Goal: Feedback & Contribution: Leave review/rating

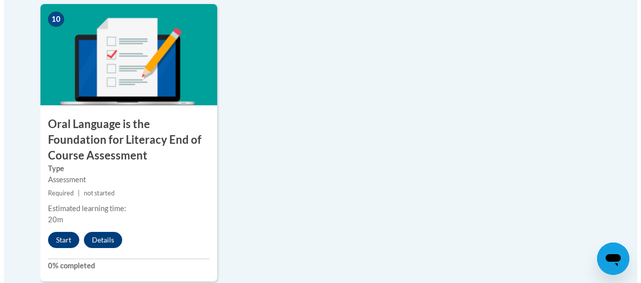
scroll to position [1197, 0]
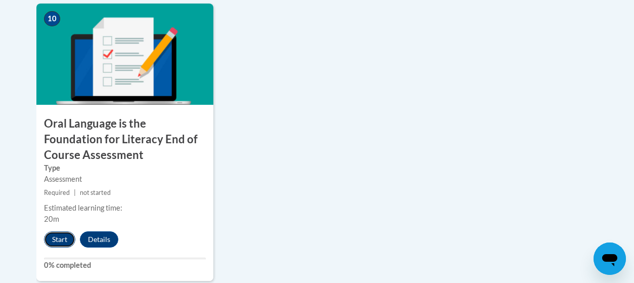
click at [64, 241] on button "Start" at bounding box center [59, 239] width 31 height 16
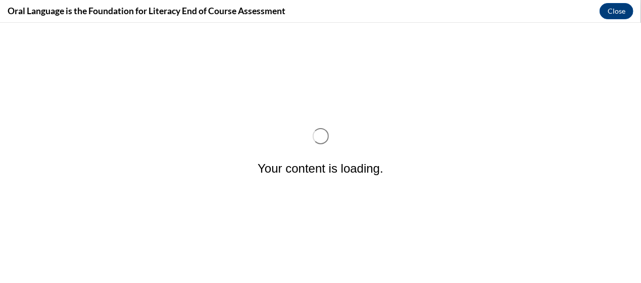
scroll to position [0, 0]
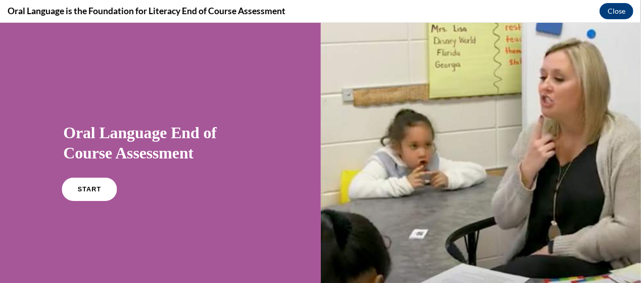
click at [91, 193] on link "START" at bounding box center [89, 188] width 55 height 23
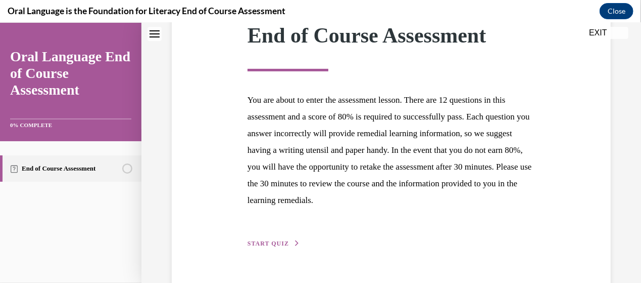
scroll to position [156, 0]
click at [443, 160] on p "You are about to enter the assessment lesson. There are 12 questions in this as…" at bounding box center [392, 148] width 288 height 117
click at [270, 244] on span "START QUIZ" at bounding box center [268, 242] width 41 height 7
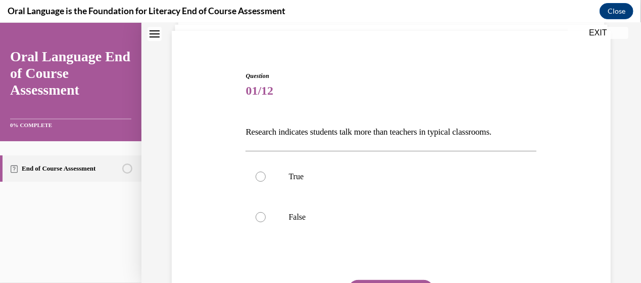
scroll to position [71, 0]
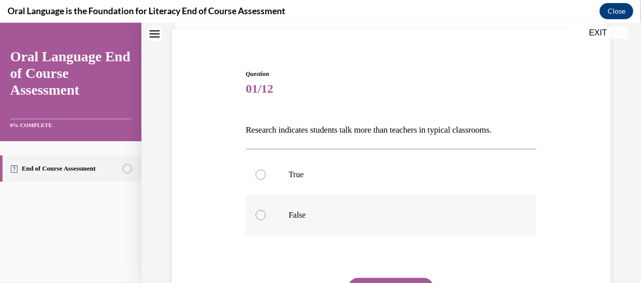
click at [260, 215] on div at bounding box center [261, 214] width 10 height 10
click at [260, 215] on input "False" at bounding box center [261, 214] width 10 height 10
radio input "true"
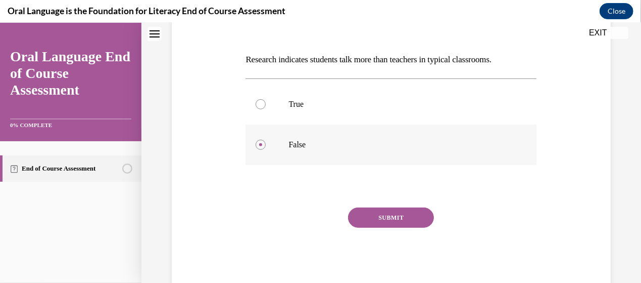
scroll to position [142, 0]
click at [369, 218] on button "SUBMIT" at bounding box center [391, 216] width 86 height 20
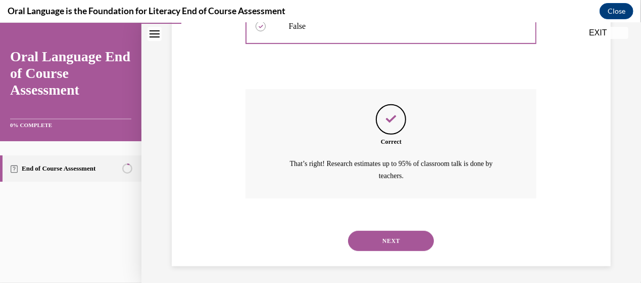
scroll to position [262, 0]
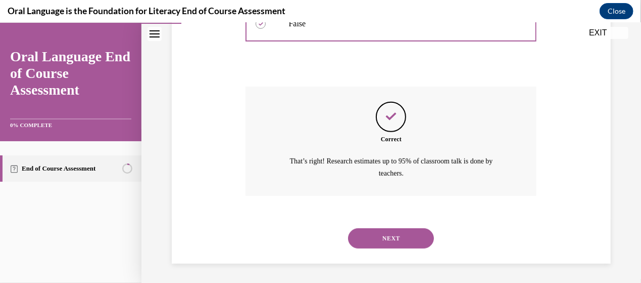
click at [390, 236] on button "NEXT" at bounding box center [391, 237] width 86 height 20
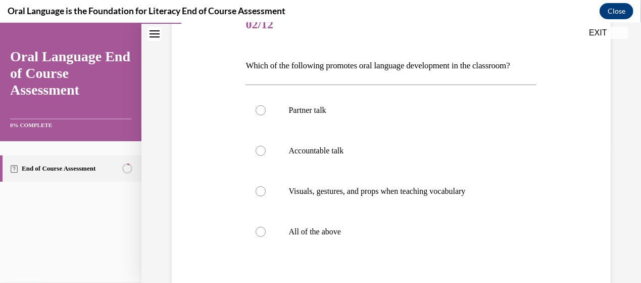
scroll to position [136, 0]
click at [264, 129] on label "Partner talk" at bounding box center [391, 109] width 291 height 40
click at [264, 114] on input "Partner talk" at bounding box center [261, 109] width 10 height 10
radio input "true"
click at [260, 170] on label "Accountable talk" at bounding box center [391, 149] width 291 height 40
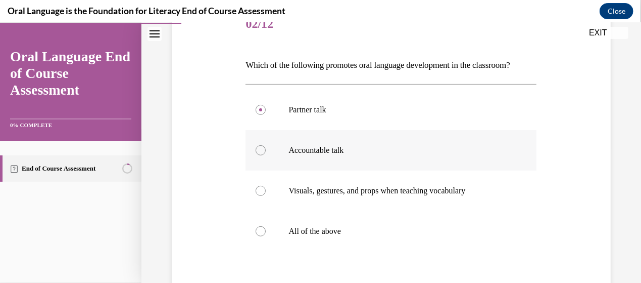
click at [260, 155] on input "Accountable talk" at bounding box center [261, 150] width 10 height 10
radio input "true"
click at [261, 195] on div at bounding box center [261, 190] width 10 height 10
click at [261, 195] on input "Visuals, gestures, and props when teaching vocabulary" at bounding box center [261, 190] width 10 height 10
radio input "true"
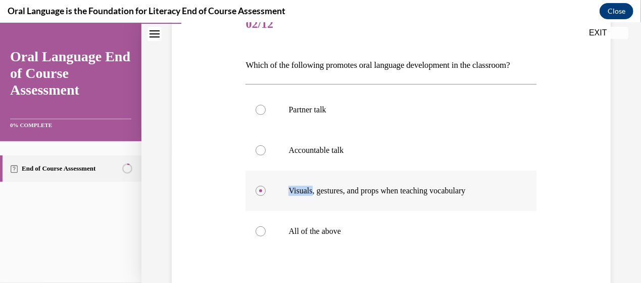
click at [261, 195] on div at bounding box center [261, 190] width 10 height 10
click at [261, 195] on input "Visuals, gestures, and props when teaching vocabulary" at bounding box center [261, 190] width 10 height 10
click at [260, 236] on div at bounding box center [261, 230] width 10 height 10
click at [260, 236] on input "All of the above" at bounding box center [261, 230] width 10 height 10
radio input "true"
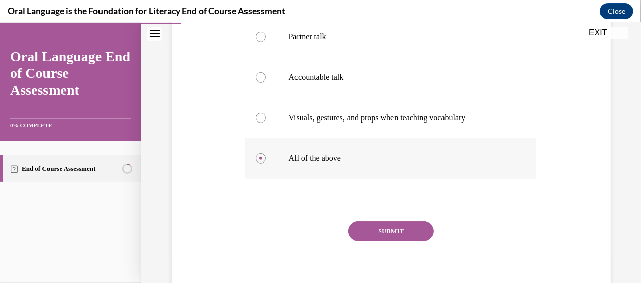
scroll to position [215, 0]
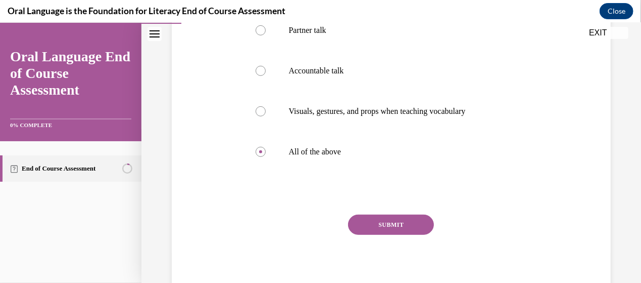
click at [374, 234] on button "SUBMIT" at bounding box center [391, 224] width 86 height 20
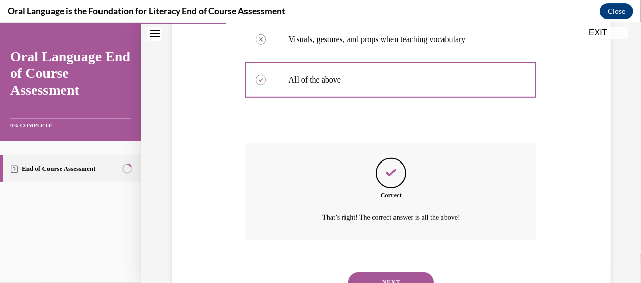
scroll to position [349, 0]
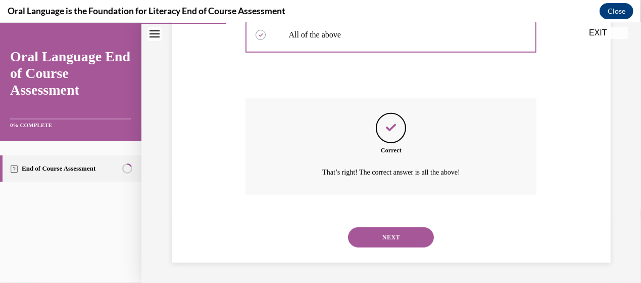
click at [374, 242] on button "NEXT" at bounding box center [391, 236] width 86 height 20
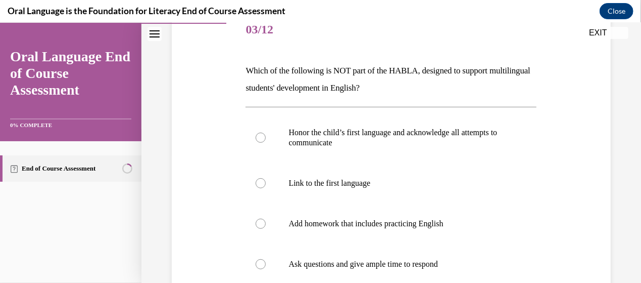
scroll to position [131, 0]
click at [263, 222] on div at bounding box center [261, 222] width 10 height 10
click at [263, 222] on input "Add homework that includes practicing English" at bounding box center [261, 222] width 10 height 10
radio input "true"
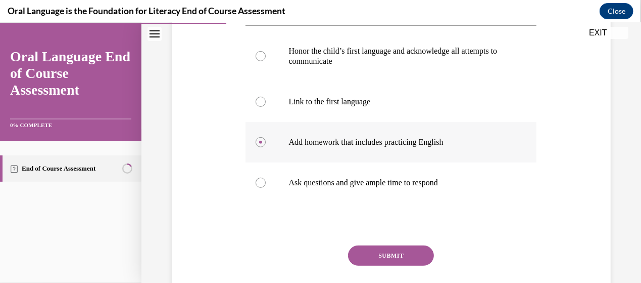
scroll to position [216, 0]
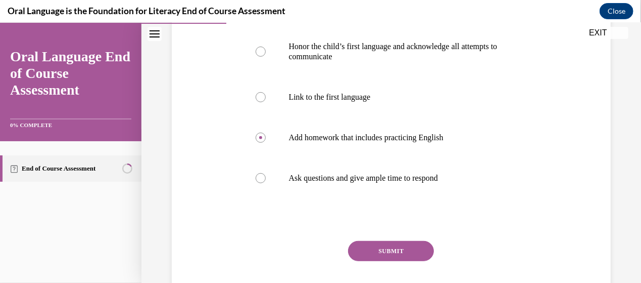
click at [380, 250] on button "SUBMIT" at bounding box center [391, 250] width 86 height 20
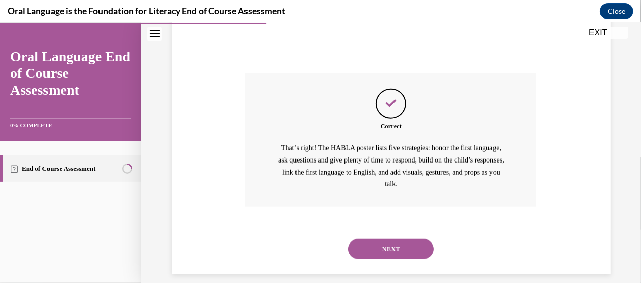
scroll to position [395, 0]
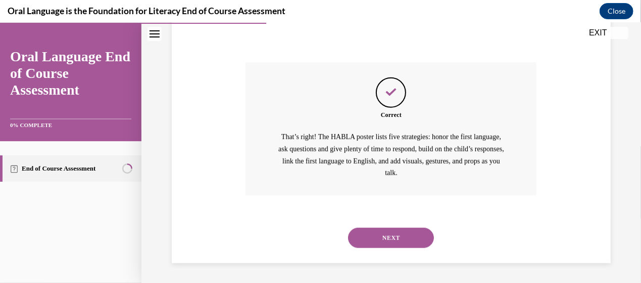
click at [395, 231] on button "NEXT" at bounding box center [391, 237] width 86 height 20
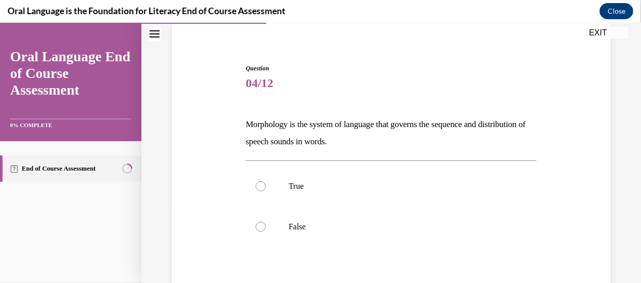
scroll to position [82, 0]
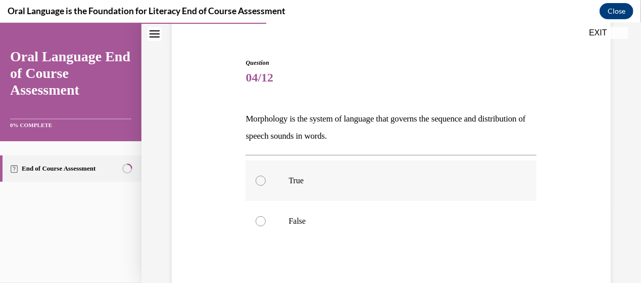
click at [259, 182] on div at bounding box center [261, 180] width 10 height 10
click at [259, 182] on input "True" at bounding box center [261, 180] width 10 height 10
radio input "true"
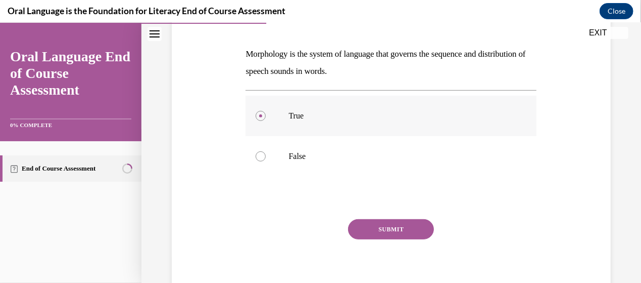
scroll to position [149, 0]
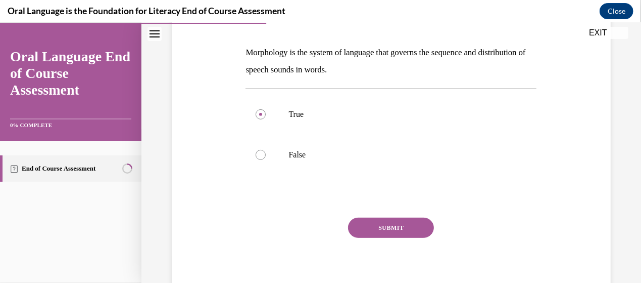
click at [379, 220] on button "SUBMIT" at bounding box center [391, 227] width 86 height 20
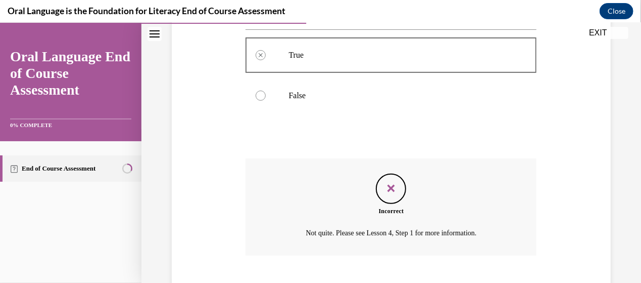
scroll to position [233, 0]
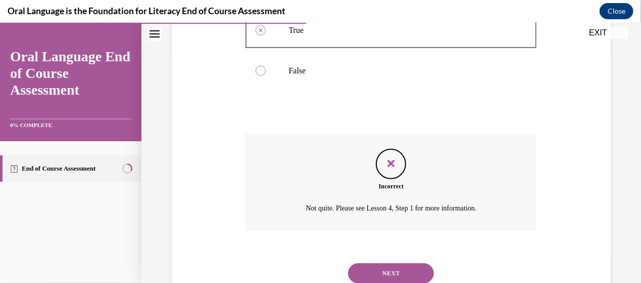
click at [408, 266] on button "NEXT" at bounding box center [391, 272] width 86 height 20
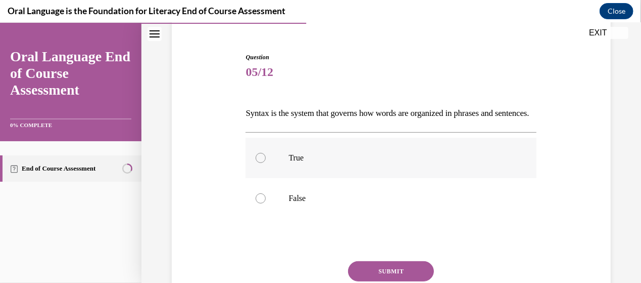
scroll to position [89, 0]
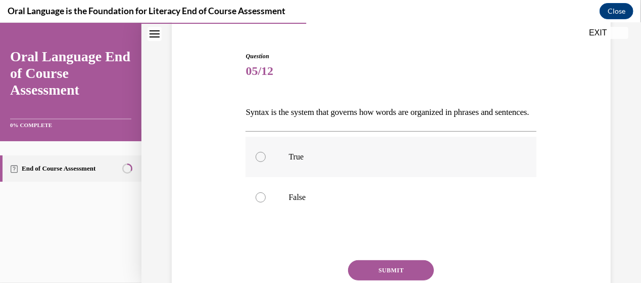
click at [261, 161] on div at bounding box center [261, 156] width 10 height 10
click at [261, 161] on input "True" at bounding box center [261, 156] width 10 height 10
radio input "true"
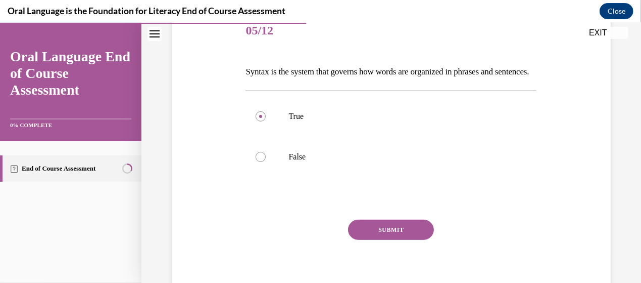
click at [378, 239] on button "SUBMIT" at bounding box center [391, 229] width 86 height 20
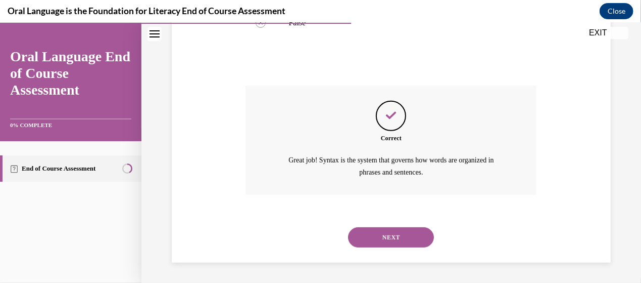
scroll to position [280, 0]
click at [399, 231] on button "NEXT" at bounding box center [391, 236] width 86 height 20
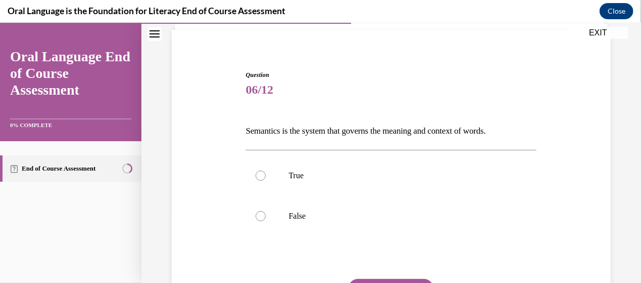
scroll to position [71, 0]
click at [261, 173] on div at bounding box center [261, 174] width 10 height 10
click at [261, 173] on input "True" at bounding box center [261, 174] width 10 height 10
radio input "true"
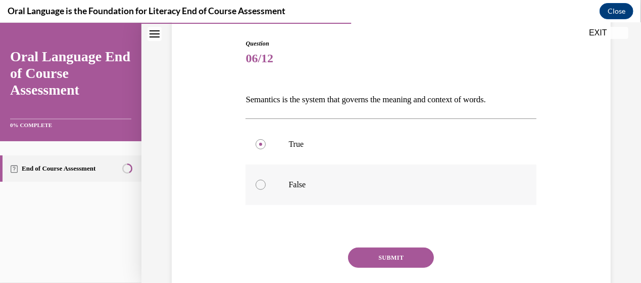
scroll to position [102, 0]
click at [364, 254] on button "SUBMIT" at bounding box center [391, 256] width 86 height 20
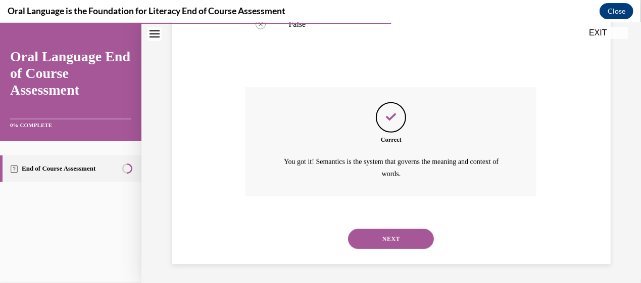
scroll to position [262, 0]
click at [379, 236] on button "NEXT" at bounding box center [391, 237] width 86 height 20
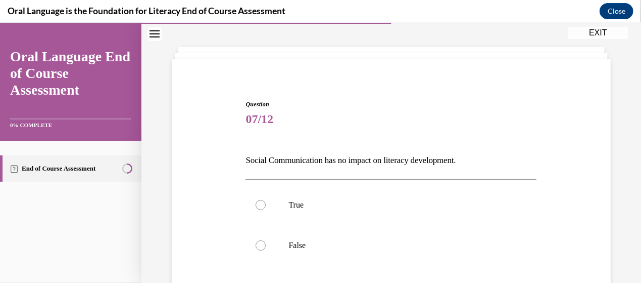
scroll to position [53, 0]
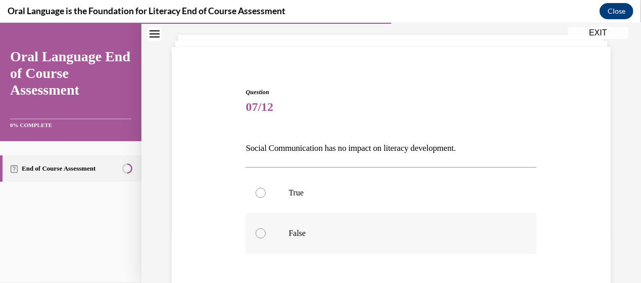
click at [258, 233] on div at bounding box center [261, 232] width 10 height 10
click at [258, 233] on input "False" at bounding box center [261, 232] width 10 height 10
radio input "true"
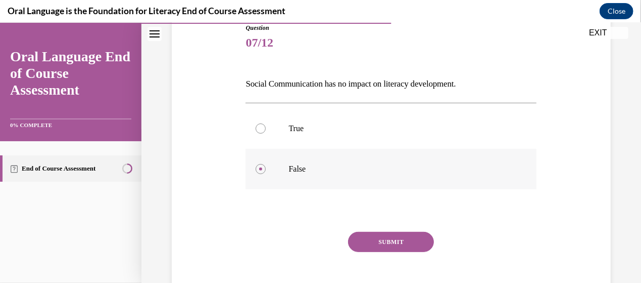
scroll to position [119, 0]
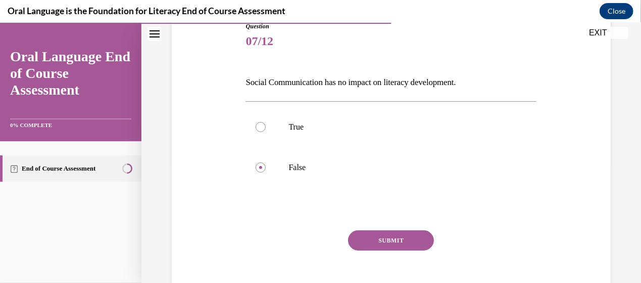
click at [381, 245] on button "SUBMIT" at bounding box center [391, 239] width 86 height 20
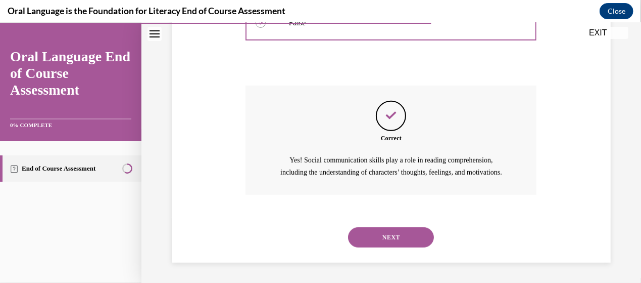
scroll to position [274, 0]
click at [379, 238] on button "NEXT" at bounding box center [391, 236] width 86 height 20
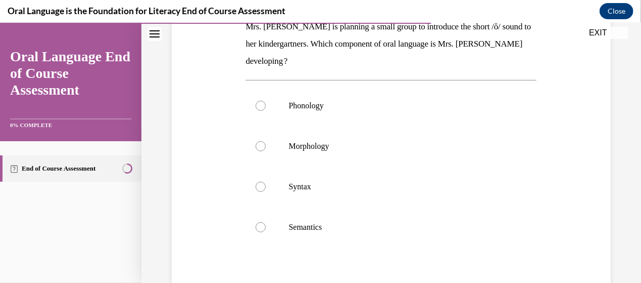
scroll to position [175, 0]
click at [265, 103] on label "Phonology" at bounding box center [391, 104] width 291 height 40
click at [265, 103] on input "Phonology" at bounding box center [261, 104] width 10 height 10
radio input "true"
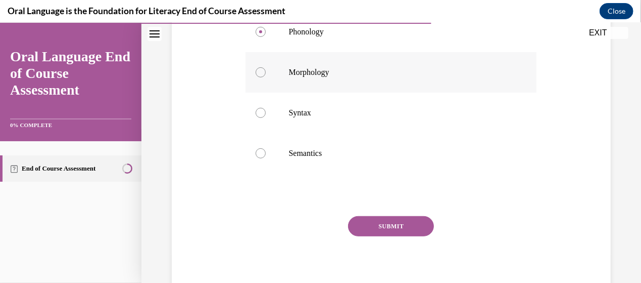
scroll to position [249, 0]
click at [405, 219] on button "SUBMIT" at bounding box center [391, 225] width 86 height 20
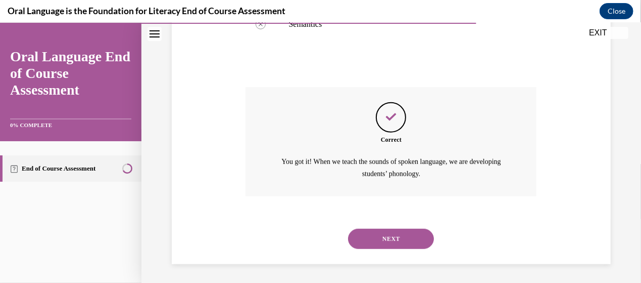
scroll to position [378, 0]
click at [409, 237] on button "NEXT" at bounding box center [391, 237] width 86 height 20
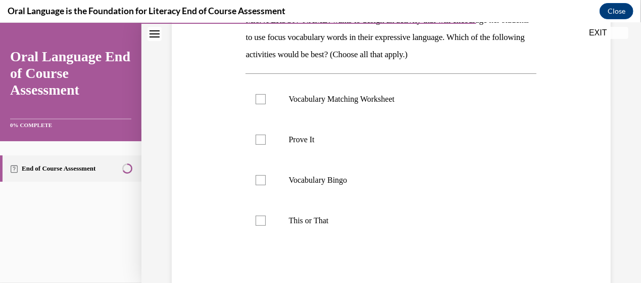
scroll to position [182, 0]
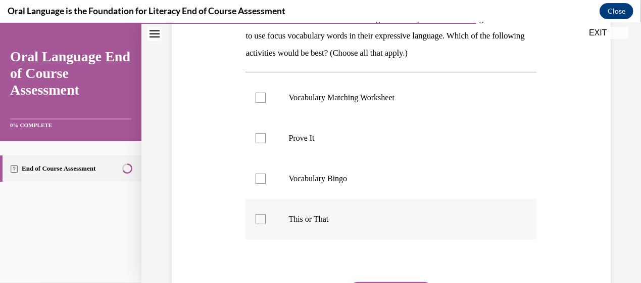
click at [266, 218] on label "This or That" at bounding box center [391, 218] width 291 height 40
click at [266, 218] on input "This or That" at bounding box center [261, 218] width 10 height 10
checkbox input "true"
click at [258, 140] on div at bounding box center [261, 137] width 10 height 10
click at [258, 140] on input "Prove It" at bounding box center [261, 137] width 10 height 10
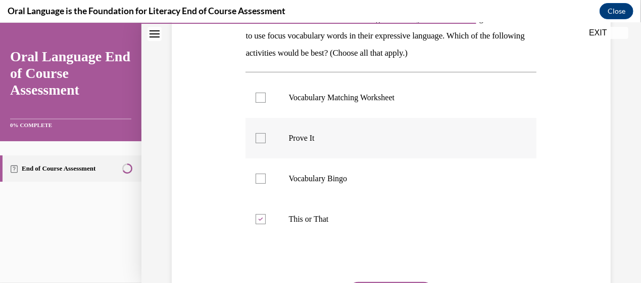
checkbox input "true"
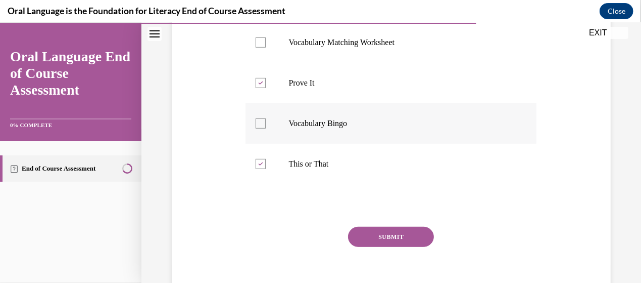
scroll to position [238, 0]
click at [380, 233] on button "SUBMIT" at bounding box center [391, 235] width 86 height 20
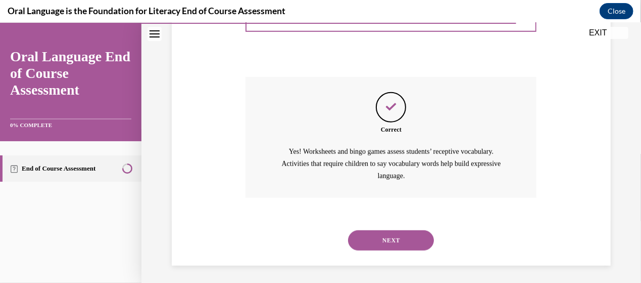
scroll to position [390, 0]
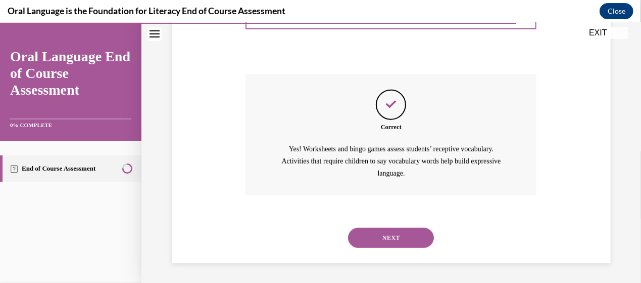
click at [414, 243] on button "NEXT" at bounding box center [391, 237] width 86 height 20
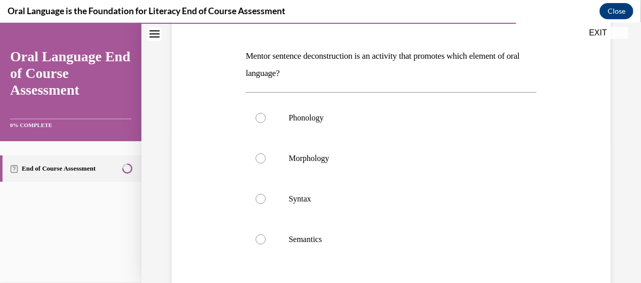
scroll to position [148, 0]
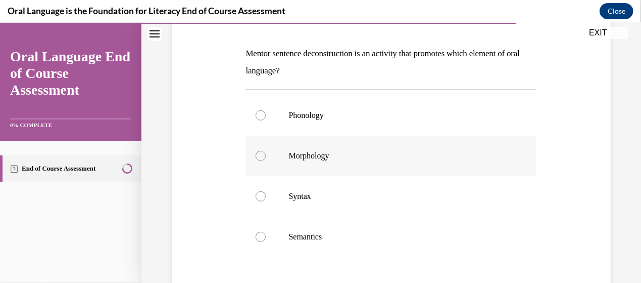
click at [264, 154] on div at bounding box center [261, 155] width 10 height 10
click at [264, 154] on input "Morphology" at bounding box center [261, 155] width 10 height 10
radio input "true"
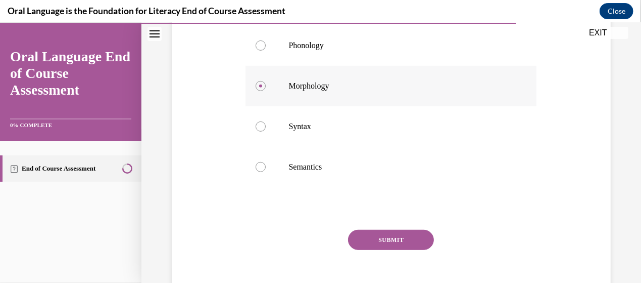
scroll to position [218, 0]
click at [377, 241] on button "SUBMIT" at bounding box center [391, 238] width 86 height 20
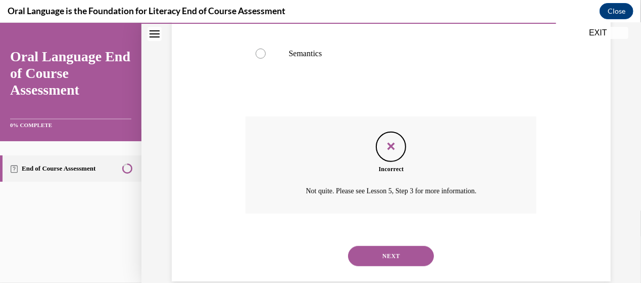
scroll to position [349, 0]
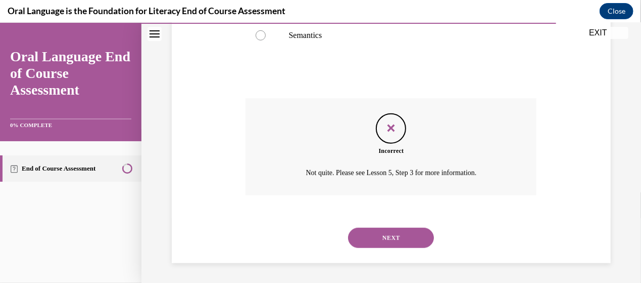
click at [379, 238] on button "NEXT" at bounding box center [391, 237] width 86 height 20
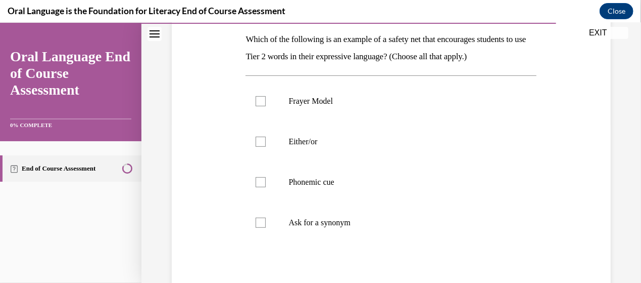
scroll to position [162, 0]
click at [261, 222] on div at bounding box center [261, 221] width 10 height 10
click at [261, 222] on input "Ask for a synonym" at bounding box center [261, 221] width 10 height 10
checkbox input "true"
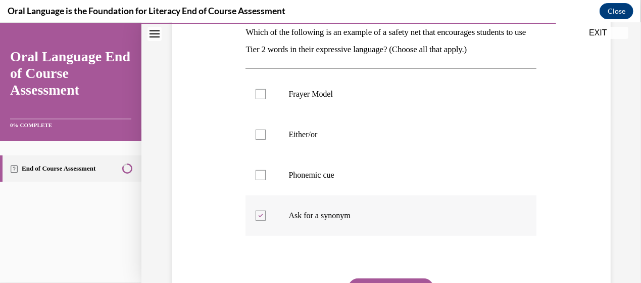
scroll to position [169, 0]
click at [265, 137] on label "Either/or" at bounding box center [391, 133] width 291 height 40
click at [265, 137] on input "Either/or" at bounding box center [261, 133] width 10 height 10
checkbox input "true"
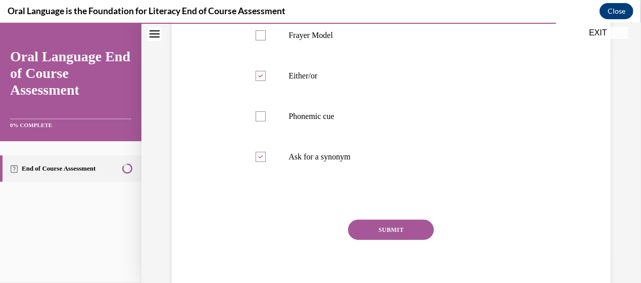
click at [401, 226] on button "SUBMIT" at bounding box center [391, 229] width 86 height 20
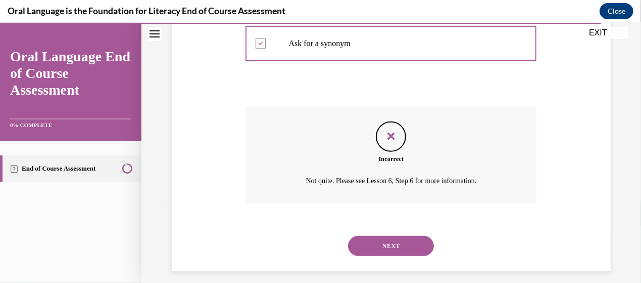
scroll to position [349, 0]
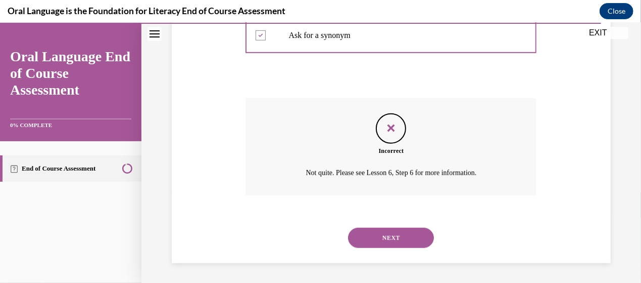
click at [397, 235] on button "NEXT" at bounding box center [391, 237] width 86 height 20
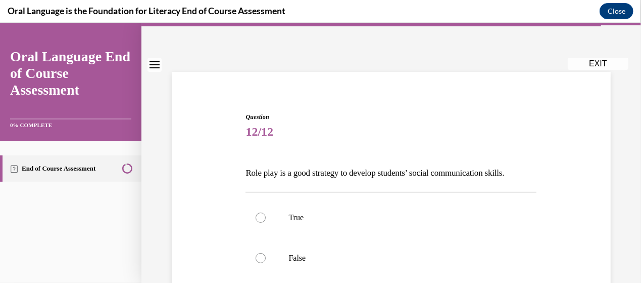
scroll to position [30, 0]
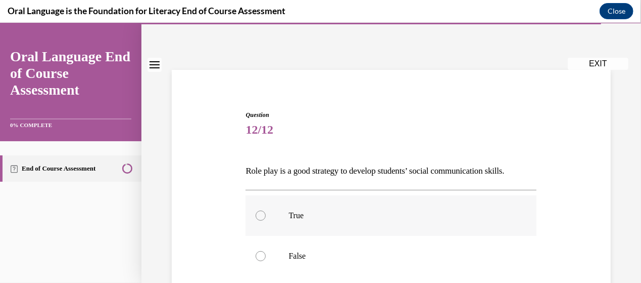
click at [256, 213] on div at bounding box center [261, 215] width 10 height 10
click at [256, 213] on input "True" at bounding box center [261, 215] width 10 height 10
radio input "true"
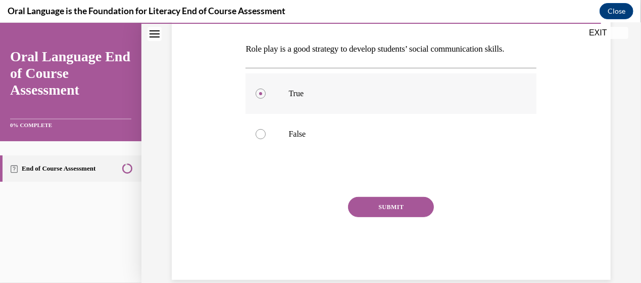
scroll to position [153, 0]
click at [363, 209] on button "SUBMIT" at bounding box center [391, 206] width 86 height 20
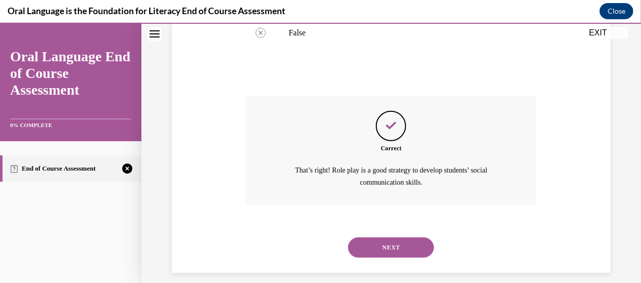
scroll to position [262, 0]
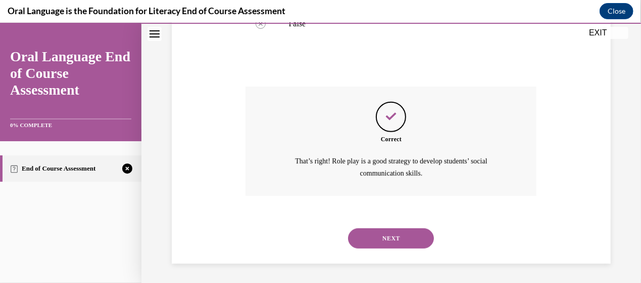
click at [393, 237] on button "NEXT" at bounding box center [391, 237] width 86 height 20
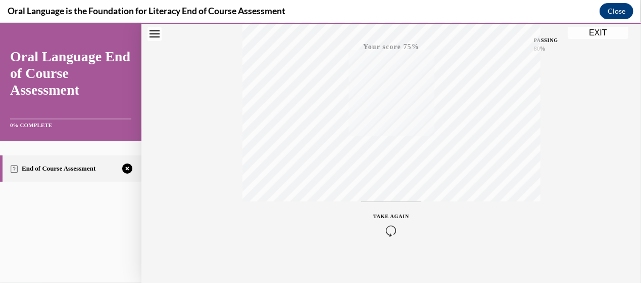
scroll to position [258, 0]
click at [385, 213] on div "TAKE AGAIN" at bounding box center [392, 215] width 36 height 24
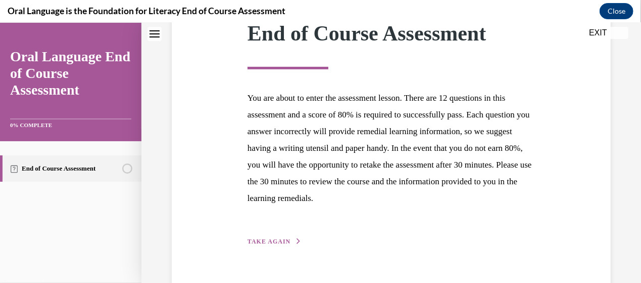
scroll to position [181, 0]
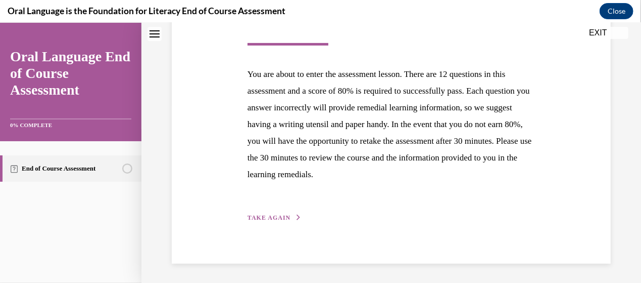
click at [262, 215] on span "TAKE AGAIN" at bounding box center [269, 216] width 43 height 7
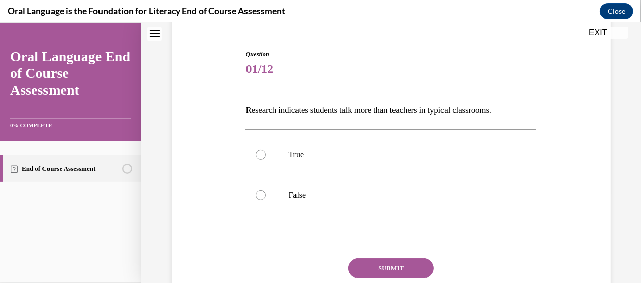
scroll to position [93, 0]
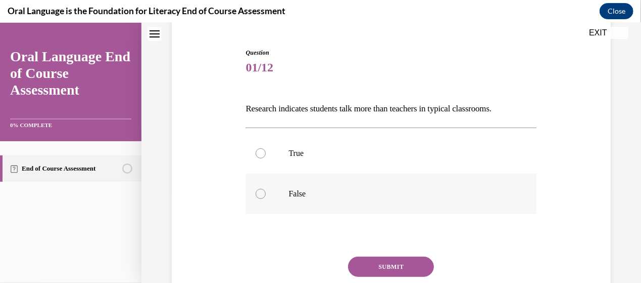
click at [261, 194] on div at bounding box center [261, 193] width 10 height 10
click at [261, 194] on input "False" at bounding box center [261, 193] width 10 height 10
radio input "true"
click at [383, 263] on button "SUBMIT" at bounding box center [391, 266] width 86 height 20
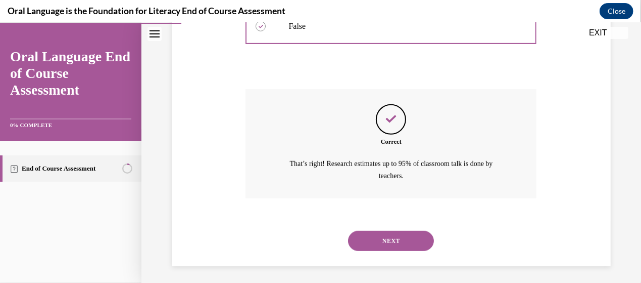
scroll to position [262, 0]
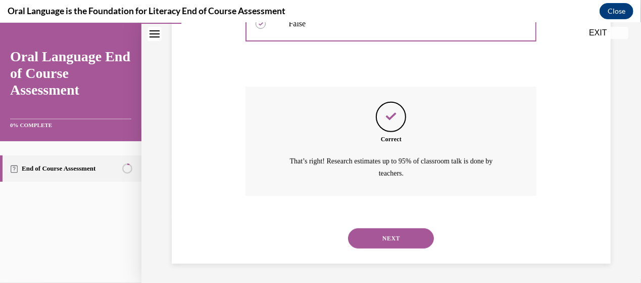
click at [388, 237] on button "NEXT" at bounding box center [391, 237] width 86 height 20
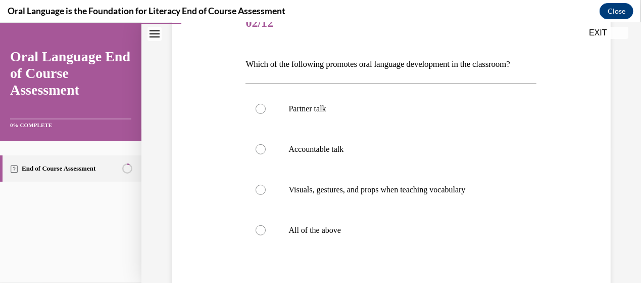
scroll to position [137, 0]
click at [263, 234] on div at bounding box center [261, 229] width 10 height 10
click at [263, 234] on input "All of the above" at bounding box center [261, 229] width 10 height 10
radio input "true"
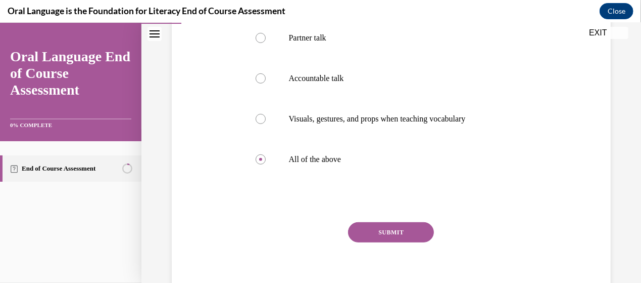
click at [364, 242] on button "SUBMIT" at bounding box center [391, 231] width 86 height 20
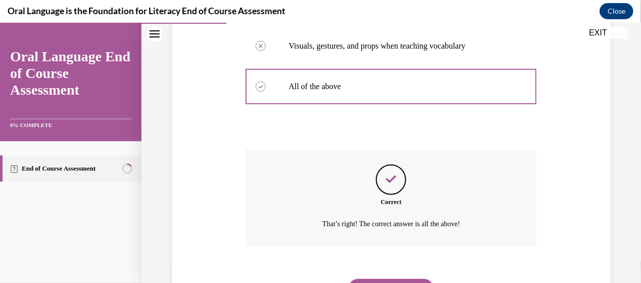
scroll to position [349, 0]
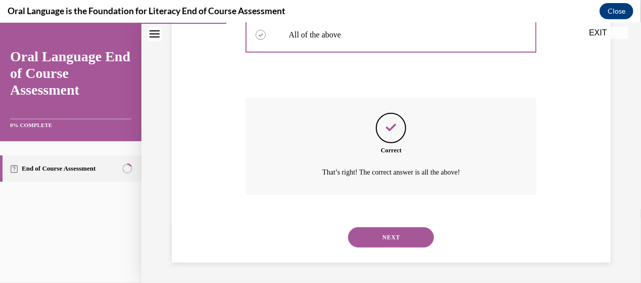
click at [377, 236] on button "NEXT" at bounding box center [391, 236] width 86 height 20
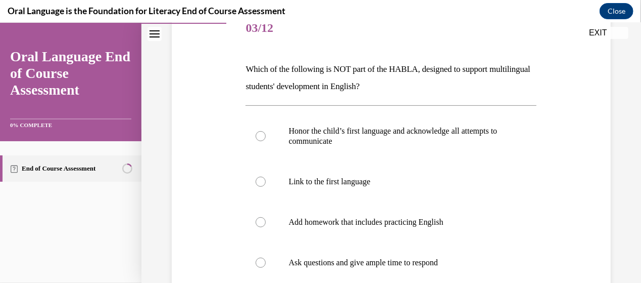
scroll to position [132, 0]
click at [259, 221] on div at bounding box center [261, 221] width 10 height 10
click at [259, 221] on input "Add homework that includes practicing English" at bounding box center [261, 221] width 10 height 10
radio input "true"
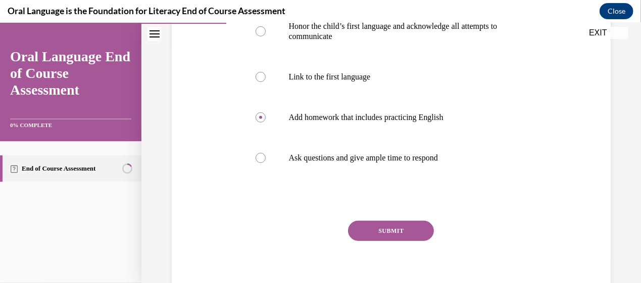
click at [361, 234] on button "SUBMIT" at bounding box center [391, 230] width 86 height 20
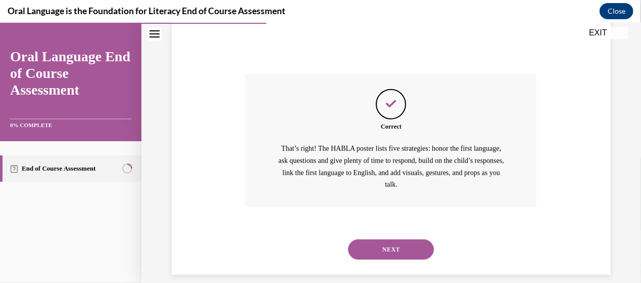
scroll to position [395, 0]
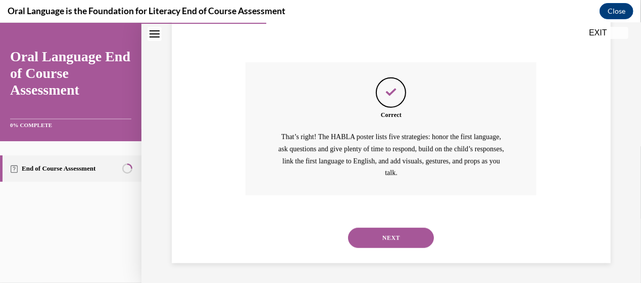
click at [389, 233] on button "NEXT" at bounding box center [391, 237] width 86 height 20
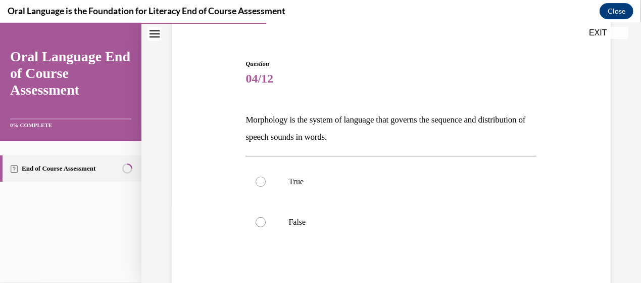
scroll to position [82, 0]
click at [261, 222] on div at bounding box center [261, 221] width 10 height 10
click at [261, 222] on input "False" at bounding box center [261, 221] width 10 height 10
radio input "true"
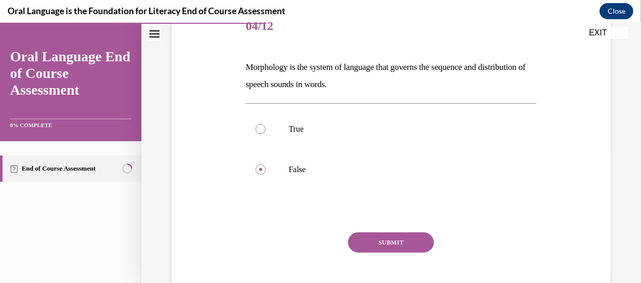
click at [408, 242] on button "SUBMIT" at bounding box center [391, 242] width 86 height 20
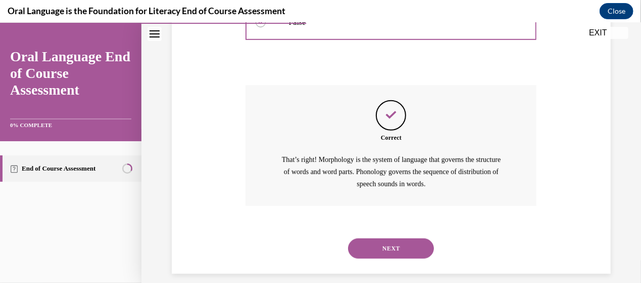
scroll to position [292, 0]
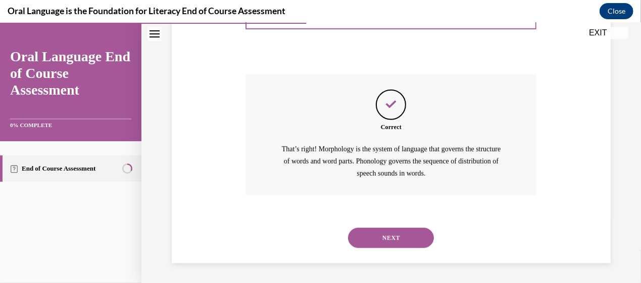
click at [402, 239] on button "NEXT" at bounding box center [391, 237] width 86 height 20
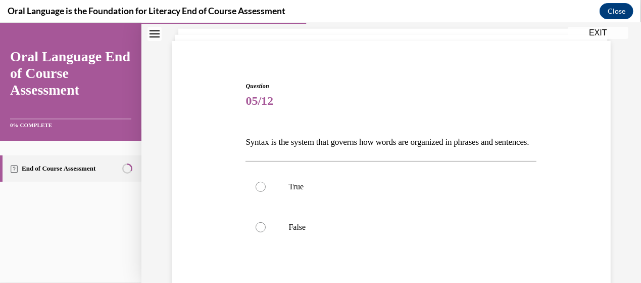
scroll to position [60, 0]
click at [259, 191] on div at bounding box center [261, 185] width 10 height 10
click at [259, 191] on input "True" at bounding box center [261, 185] width 10 height 10
radio input "true"
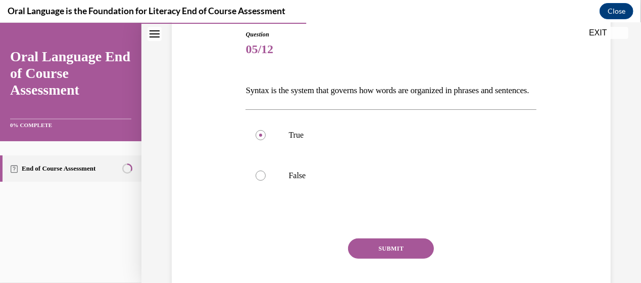
click at [388, 258] on button "SUBMIT" at bounding box center [391, 248] width 86 height 20
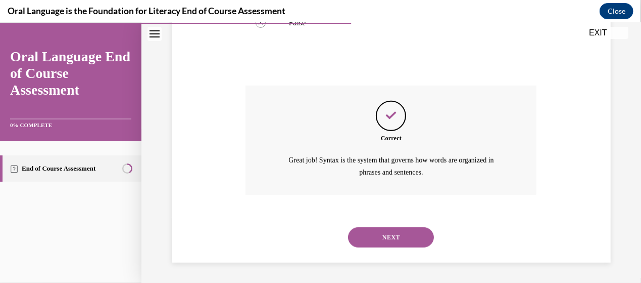
scroll to position [280, 0]
click at [393, 234] on button "NEXT" at bounding box center [391, 236] width 86 height 20
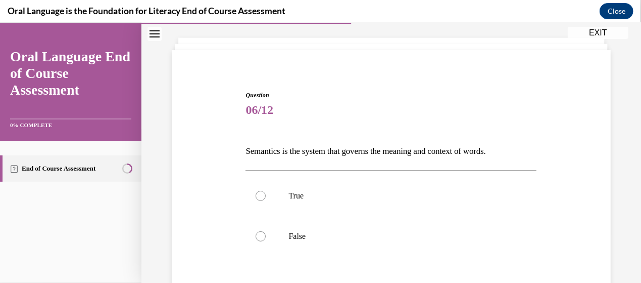
scroll to position [51, 0]
click at [261, 195] on div at bounding box center [261, 195] width 10 height 10
click at [261, 195] on input "True" at bounding box center [261, 195] width 10 height 10
radio input "true"
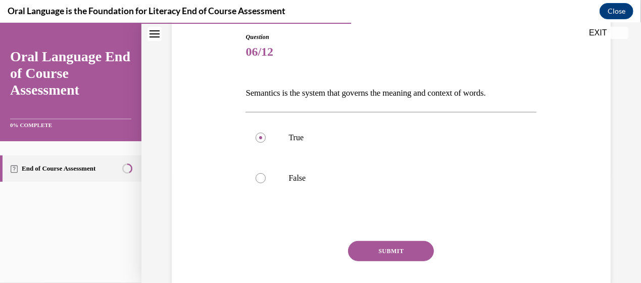
click at [399, 252] on button "SUBMIT" at bounding box center [391, 250] width 86 height 20
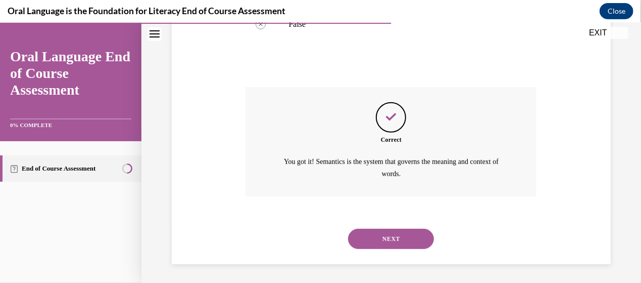
scroll to position [262, 0]
click at [398, 239] on button "NEXT" at bounding box center [391, 237] width 86 height 20
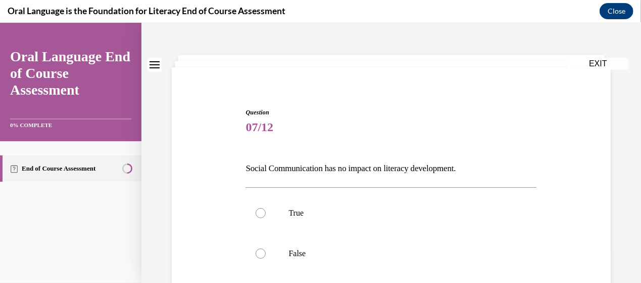
scroll to position [37, 0]
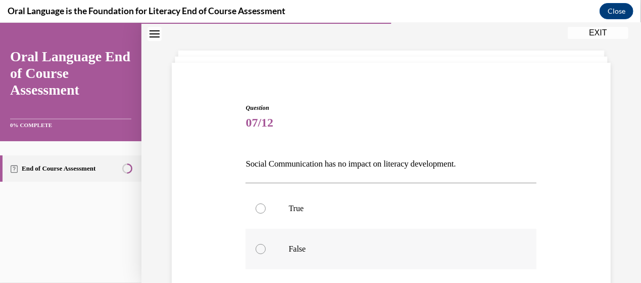
click at [261, 250] on div at bounding box center [261, 248] width 10 height 10
click at [261, 250] on input "False" at bounding box center [261, 248] width 10 height 10
radio input "true"
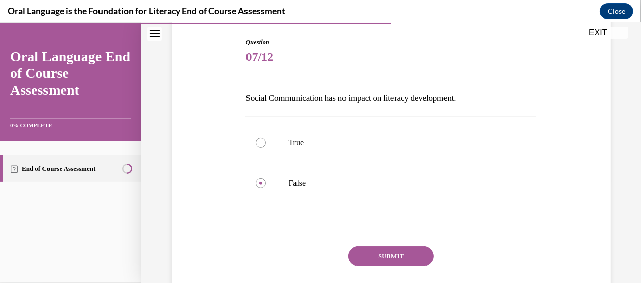
click at [383, 256] on button "SUBMIT" at bounding box center [391, 255] width 86 height 20
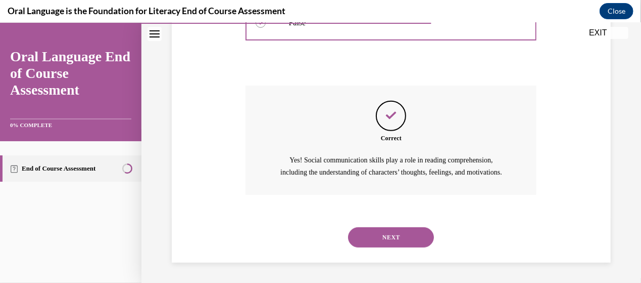
scroll to position [274, 0]
click at [391, 236] on button "NEXT" at bounding box center [391, 236] width 86 height 20
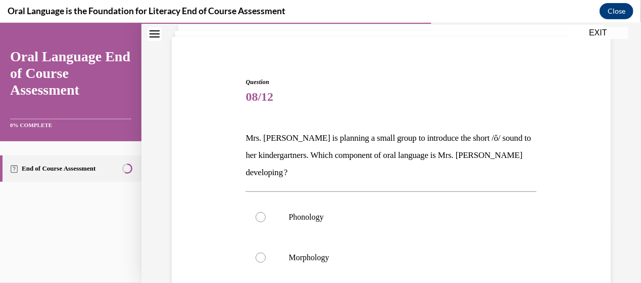
scroll to position [90, 0]
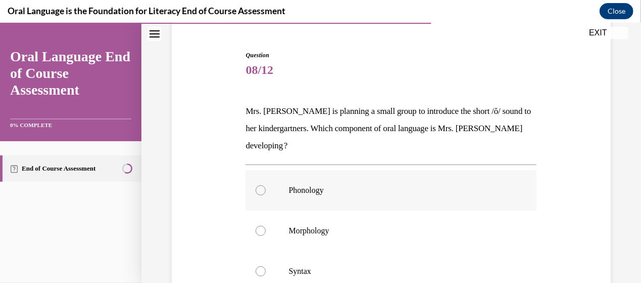
click at [262, 190] on div at bounding box center [261, 190] width 10 height 10
click at [262, 190] on input "Phonology" at bounding box center [261, 190] width 10 height 10
radio input "true"
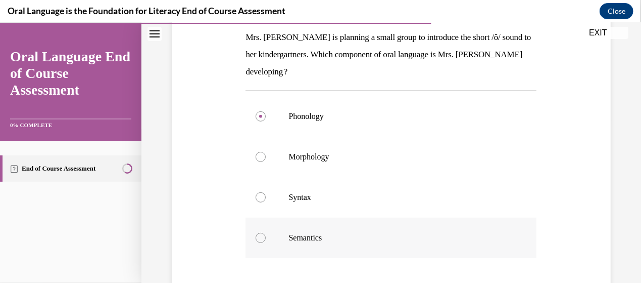
scroll to position [210, 0]
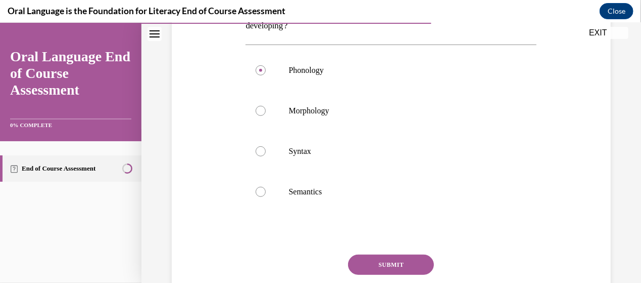
click at [396, 264] on button "SUBMIT" at bounding box center [391, 264] width 86 height 20
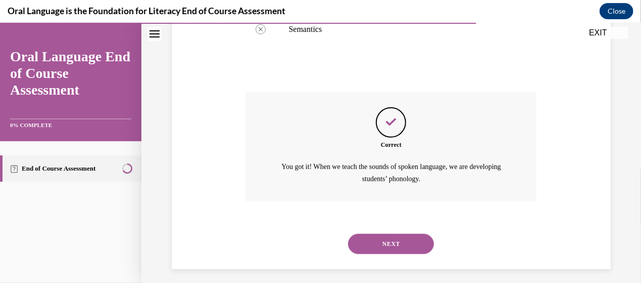
scroll to position [378, 0]
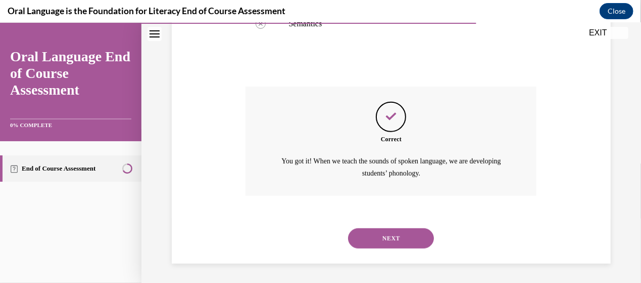
click at [407, 234] on button "NEXT" at bounding box center [391, 237] width 86 height 20
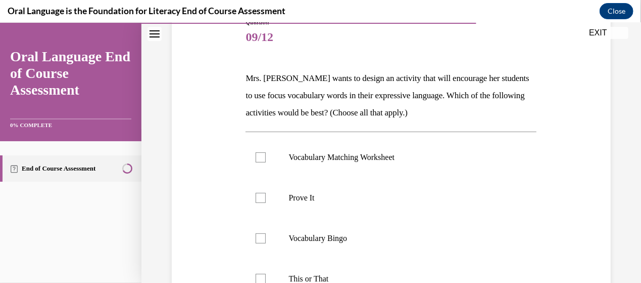
scroll to position [123, 0]
click at [265, 195] on label "Prove It" at bounding box center [391, 196] width 291 height 40
click at [265, 195] on input "Prove It" at bounding box center [261, 197] width 10 height 10
checkbox input "true"
click at [260, 278] on div at bounding box center [261, 277] width 10 height 10
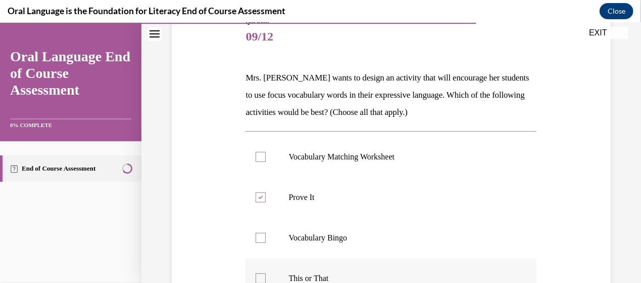
click at [260, 278] on input "This or That" at bounding box center [261, 277] width 10 height 10
checkbox input "true"
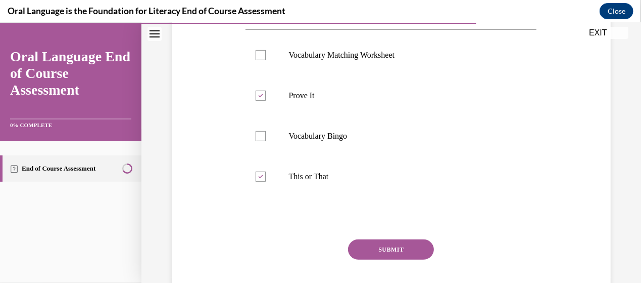
click at [379, 248] on button "SUBMIT" at bounding box center [391, 249] width 86 height 20
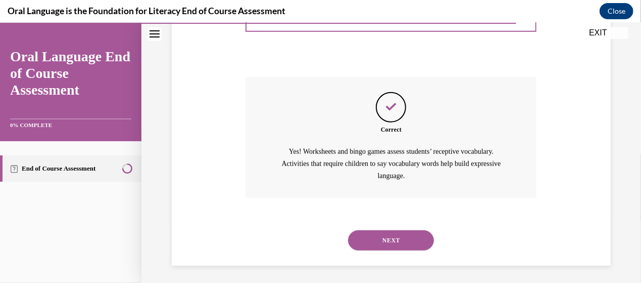
scroll to position [390, 0]
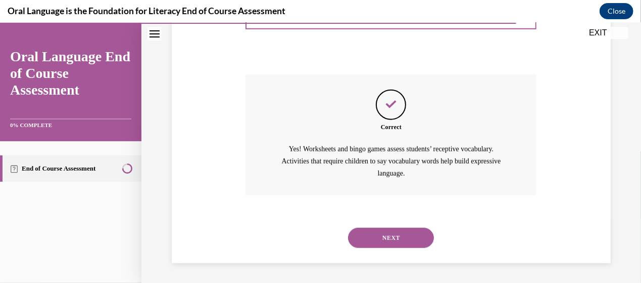
click at [379, 237] on button "NEXT" at bounding box center [391, 237] width 86 height 20
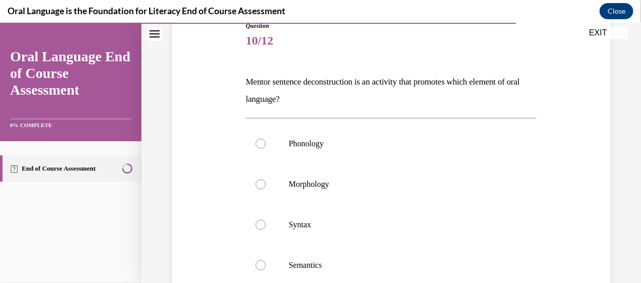
scroll to position [122, 0]
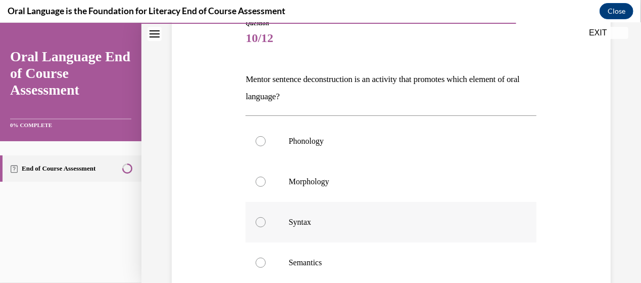
click at [256, 220] on div at bounding box center [261, 221] width 10 height 10
click at [256, 220] on input "Syntax" at bounding box center [261, 221] width 10 height 10
radio input "true"
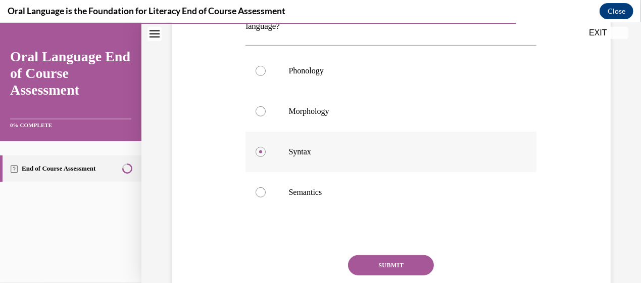
scroll to position [195, 0]
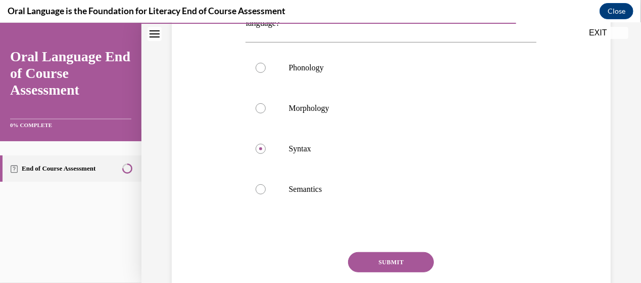
click at [383, 261] on button "SUBMIT" at bounding box center [391, 261] width 86 height 20
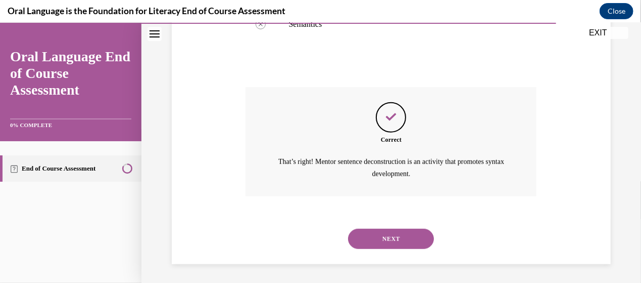
scroll to position [360, 0]
click at [379, 236] on button "NEXT" at bounding box center [391, 237] width 86 height 20
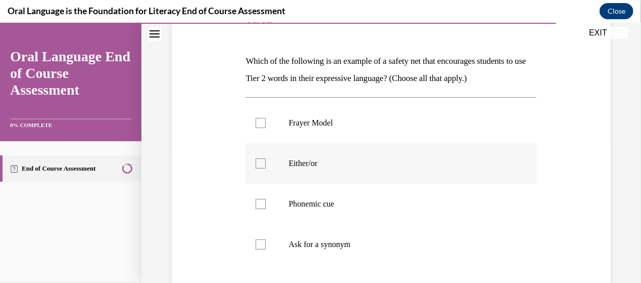
scroll to position [145, 0]
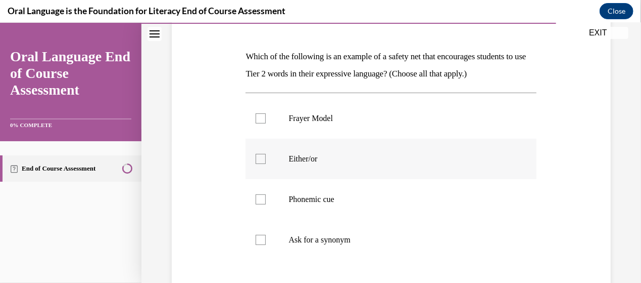
click at [264, 159] on div at bounding box center [261, 158] width 10 height 10
click at [264, 159] on input "Either/or" at bounding box center [261, 158] width 10 height 10
checkbox input "true"
click at [265, 196] on label "Phonemic cue" at bounding box center [391, 198] width 291 height 40
click at [265, 196] on input "Phonemic cue" at bounding box center [261, 199] width 10 height 10
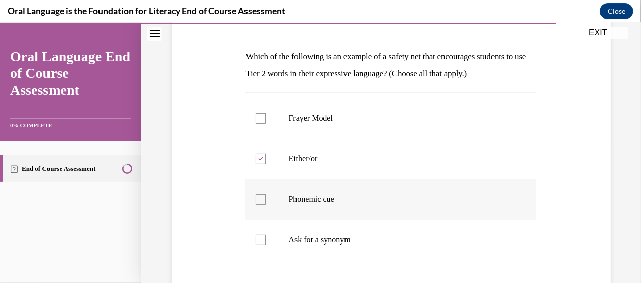
checkbox input "true"
click at [263, 237] on div at bounding box center [261, 239] width 10 height 10
click at [263, 237] on input "Ask for a synonym" at bounding box center [261, 239] width 10 height 10
checkbox input "true"
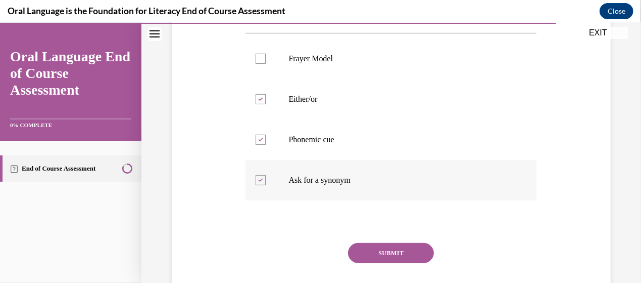
scroll to position [218, 0]
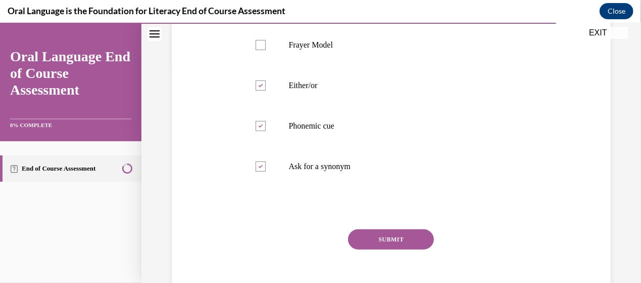
click at [365, 238] on button "SUBMIT" at bounding box center [391, 238] width 86 height 20
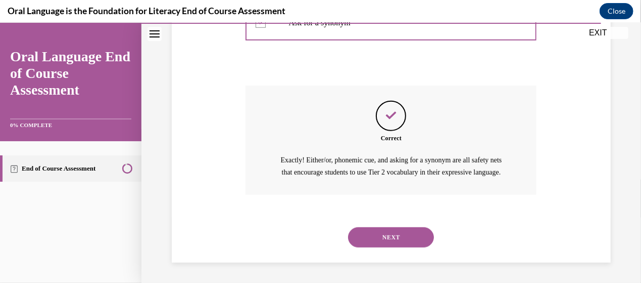
scroll to position [373, 0]
click at [365, 238] on button "NEXT" at bounding box center [391, 236] width 86 height 20
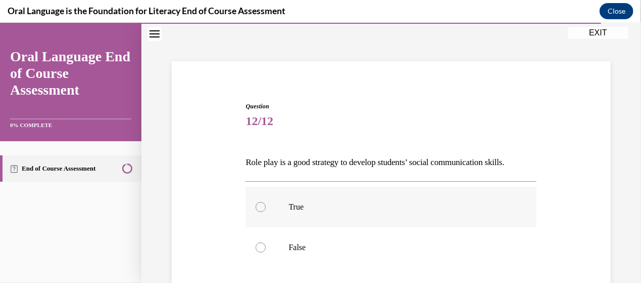
scroll to position [49, 0]
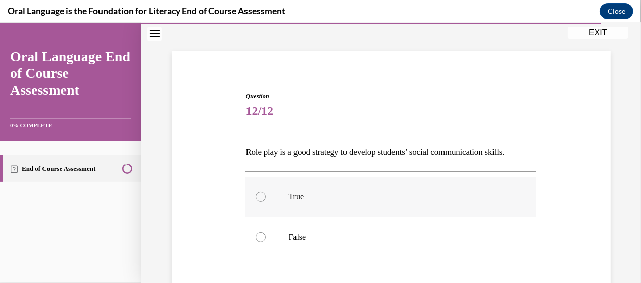
click at [263, 196] on div at bounding box center [261, 196] width 10 height 10
click at [263, 196] on input "True" at bounding box center [261, 196] width 10 height 10
radio input "true"
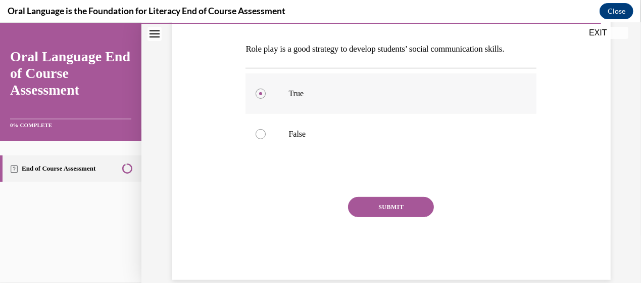
scroll to position [153, 0]
click at [396, 207] on button "SUBMIT" at bounding box center [391, 205] width 86 height 20
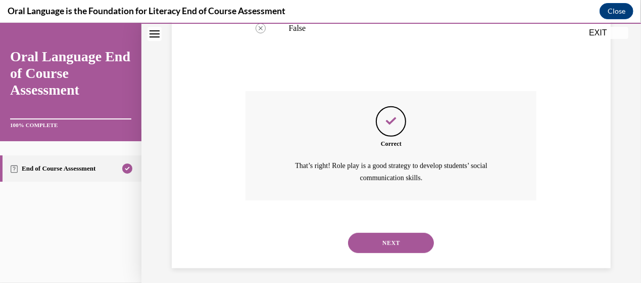
scroll to position [262, 0]
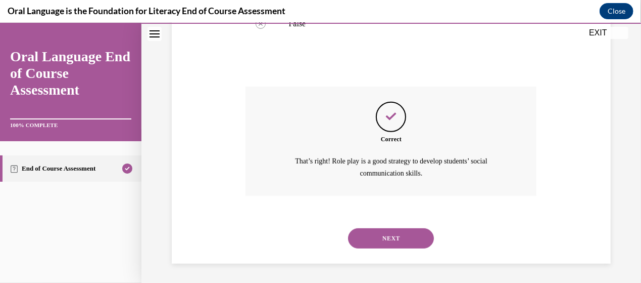
drag, startPoint x: 406, startPoint y: 229, endPoint x: 390, endPoint y: 233, distance: 16.0
click at [390, 233] on button "NEXT" at bounding box center [391, 237] width 86 height 20
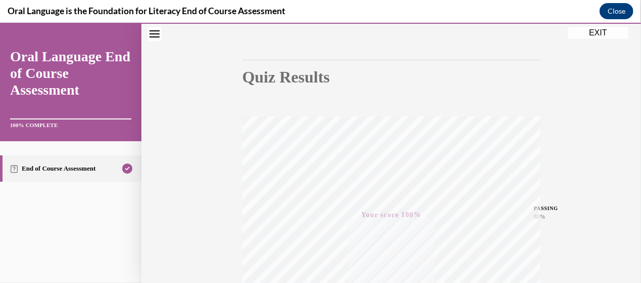
scroll to position [74, 0]
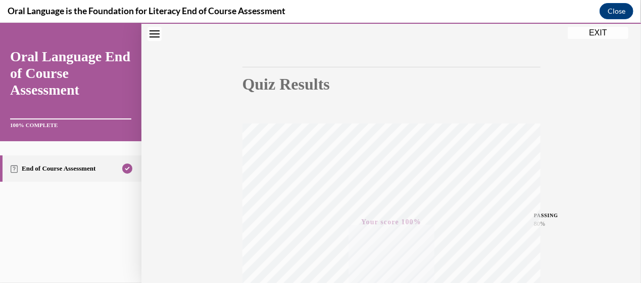
click at [595, 34] on button "EXIT" at bounding box center [598, 32] width 61 height 12
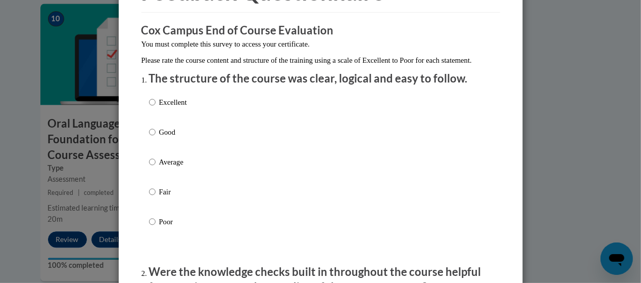
scroll to position [71, 0]
click at [150, 107] on input "Excellent" at bounding box center [152, 101] width 7 height 11
radio input "true"
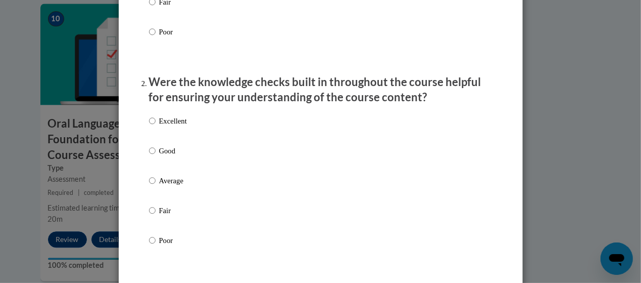
scroll to position [262, 0]
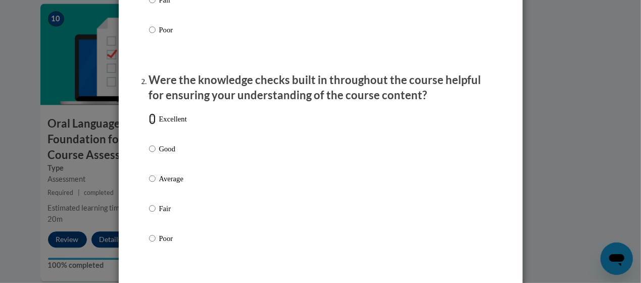
click at [149, 124] on input "Excellent" at bounding box center [152, 118] width 7 height 11
radio input "true"
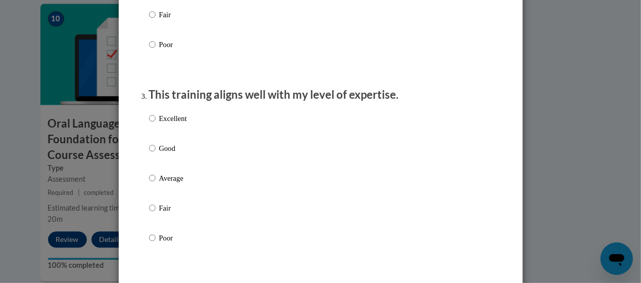
scroll to position [456, 0]
click at [150, 123] on input "Excellent" at bounding box center [152, 117] width 7 height 11
radio input "true"
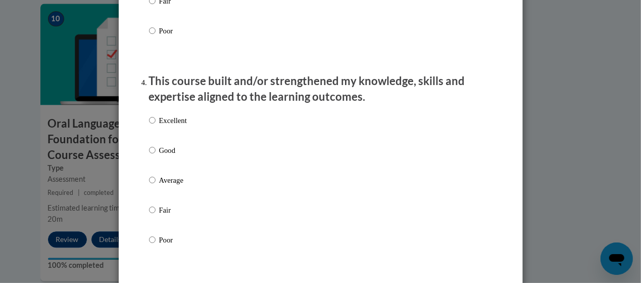
scroll to position [664, 0]
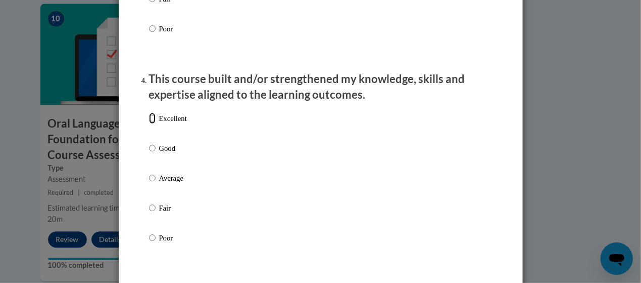
click at [149, 124] on input "Excellent" at bounding box center [152, 118] width 7 height 11
radio input "true"
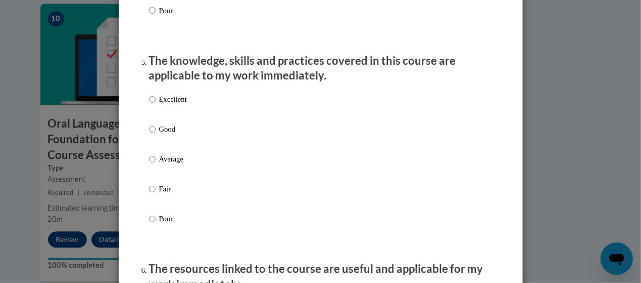
scroll to position [892, 0]
click at [149, 134] on input "Good" at bounding box center [152, 128] width 7 height 11
radio input "true"
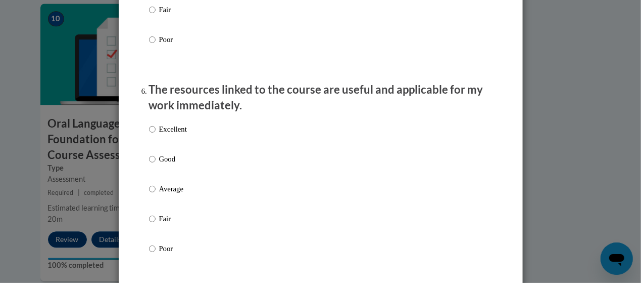
scroll to position [1072, 0]
click at [149, 193] on input "Average" at bounding box center [152, 187] width 7 height 11
radio input "true"
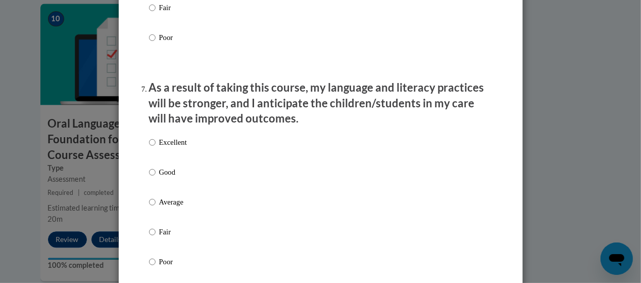
scroll to position [1283, 0]
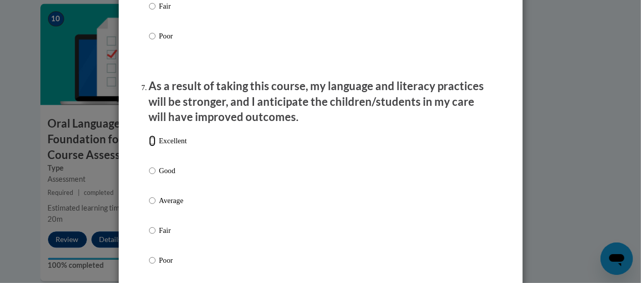
click at [150, 146] on input "Excellent" at bounding box center [152, 140] width 7 height 11
radio input "true"
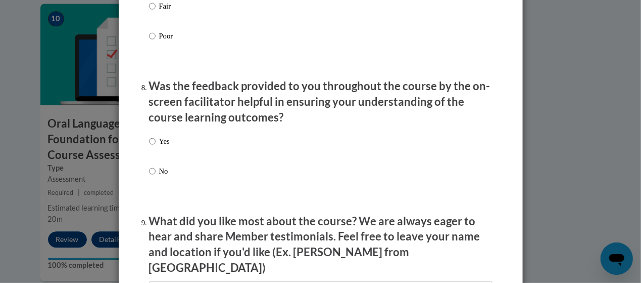
scroll to position [1507, 0]
click at [149, 146] on input "Yes" at bounding box center [152, 140] width 7 height 11
radio input "true"
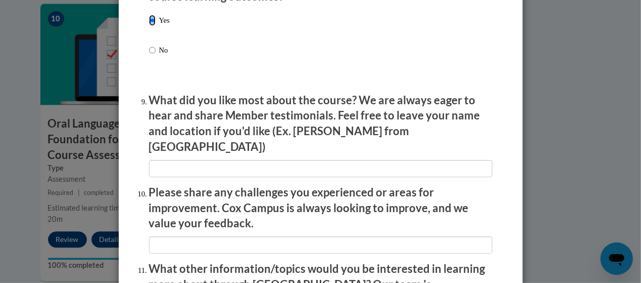
scroll to position [1629, 0]
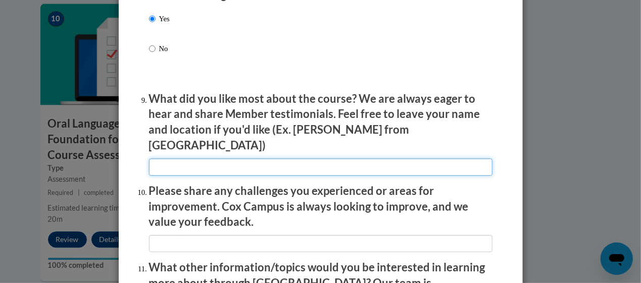
click at [237, 159] on input "textbox" at bounding box center [321, 166] width 344 height 17
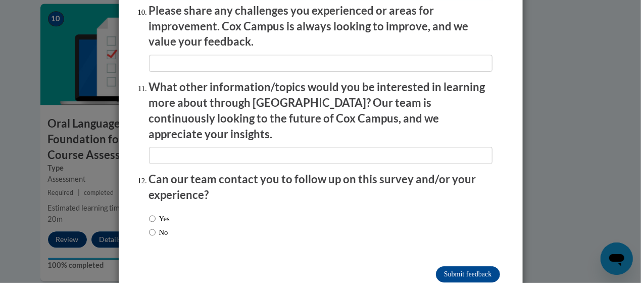
scroll to position [1819, 0]
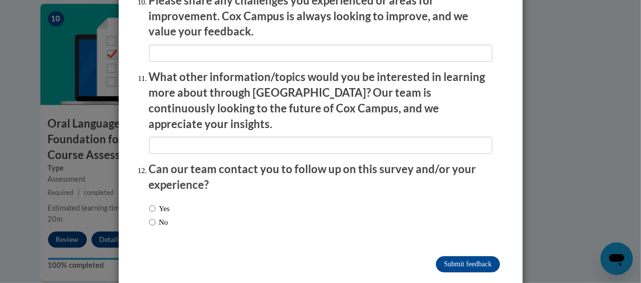
type input "quick and easy to finish"
click at [149, 216] on input "No" at bounding box center [152, 221] width 7 height 11
radio input "true"
click at [467, 256] on input "Submit feedback" at bounding box center [468, 264] width 64 height 16
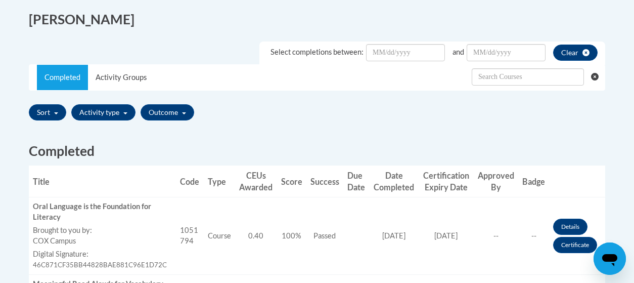
scroll to position [269, 0]
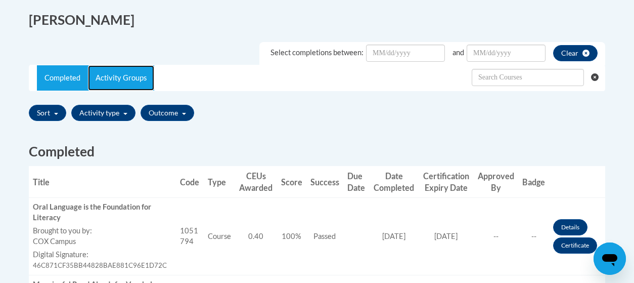
click at [119, 76] on link "Activity Groups" at bounding box center [121, 77] width 66 height 25
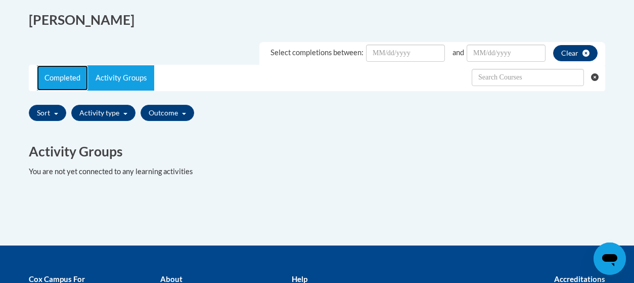
click at [69, 77] on link "Completed" at bounding box center [62, 77] width 51 height 25
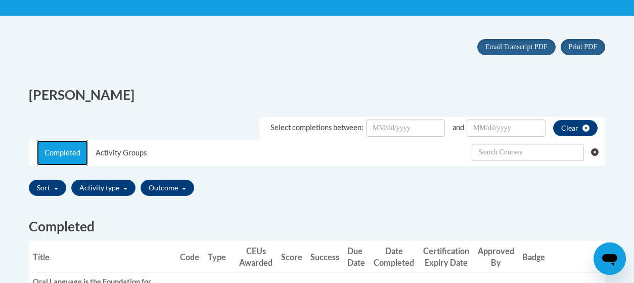
scroll to position [193, 0]
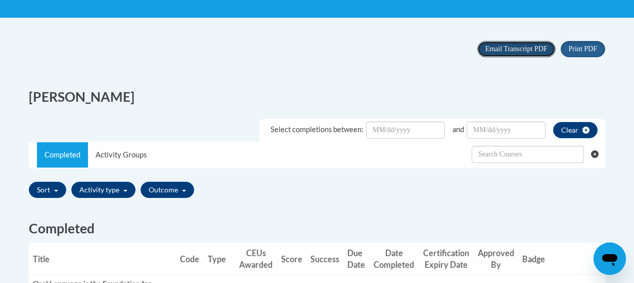
click at [513, 50] on span "Email Transcript PDF" at bounding box center [516, 49] width 62 height 8
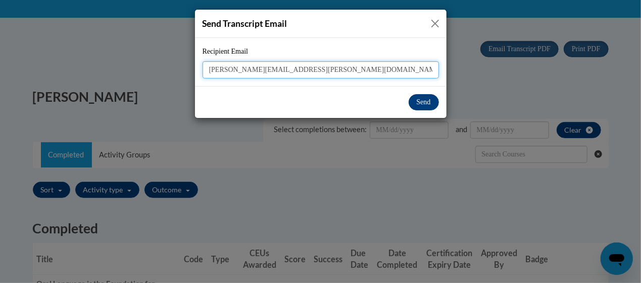
type input "bridgett.klein@trschools.k12.wi.us"
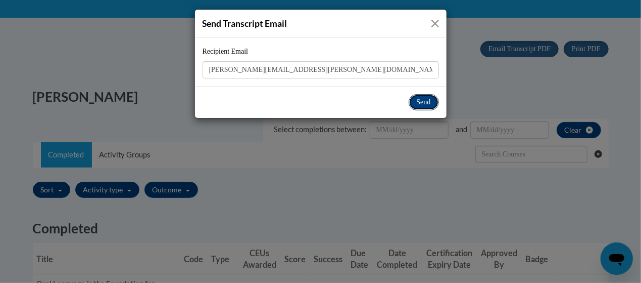
click at [426, 100] on button "Send" at bounding box center [424, 102] width 30 height 16
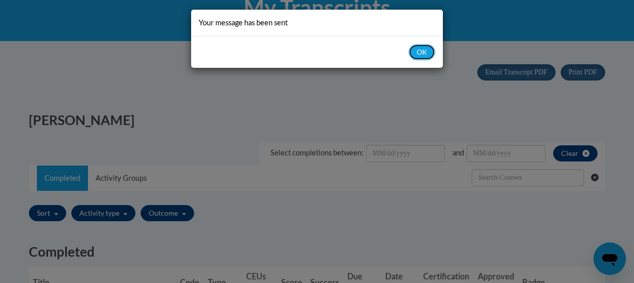
scroll to position [134, 0]
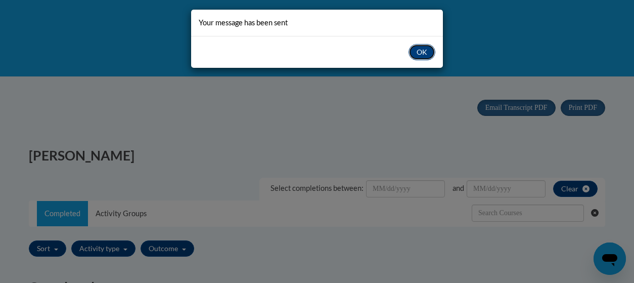
click at [421, 55] on button "OK" at bounding box center [421, 52] width 27 height 16
